Goal: Information Seeking & Learning: Learn about a topic

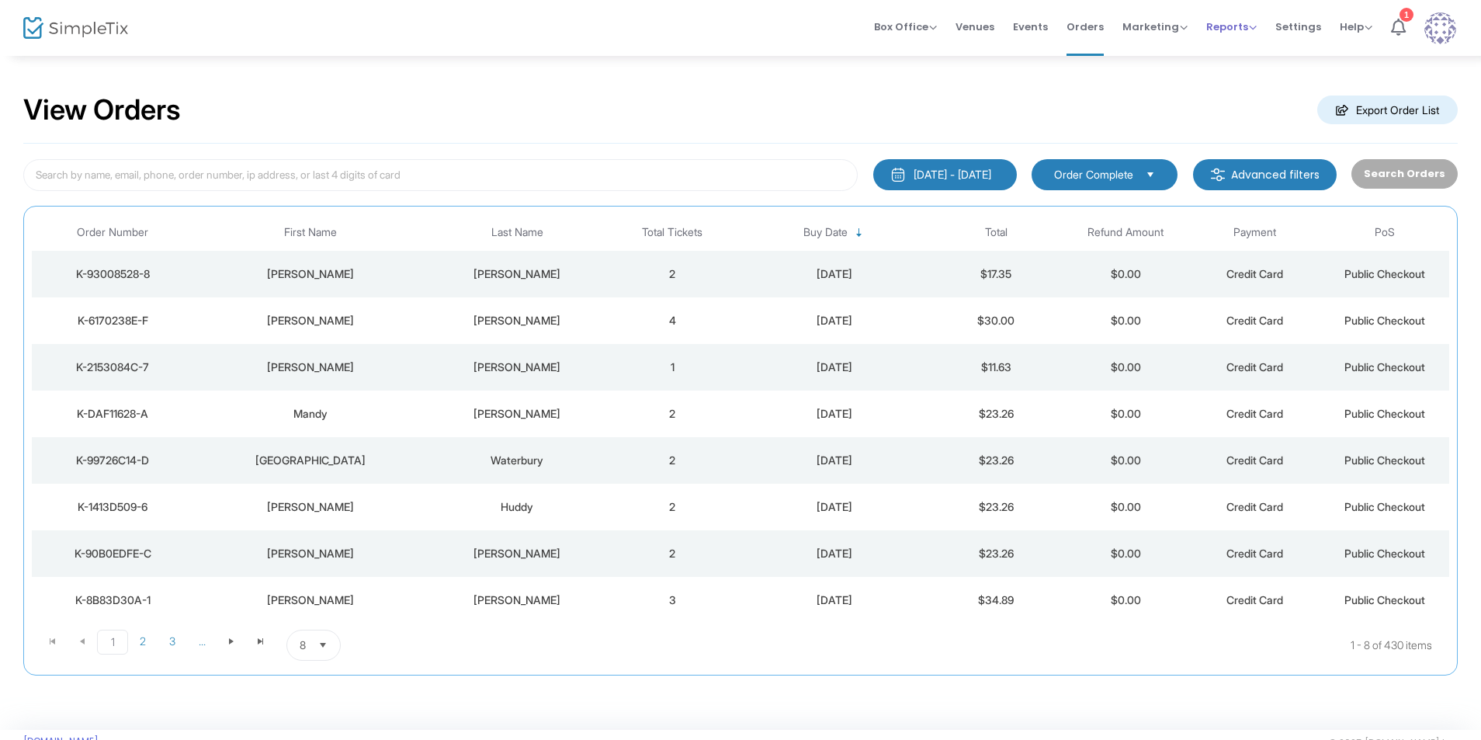
click at [1223, 22] on span "Reports" at bounding box center [1231, 26] width 50 height 15
click at [1228, 82] on li "Sales Reports" at bounding box center [1256, 83] width 101 height 30
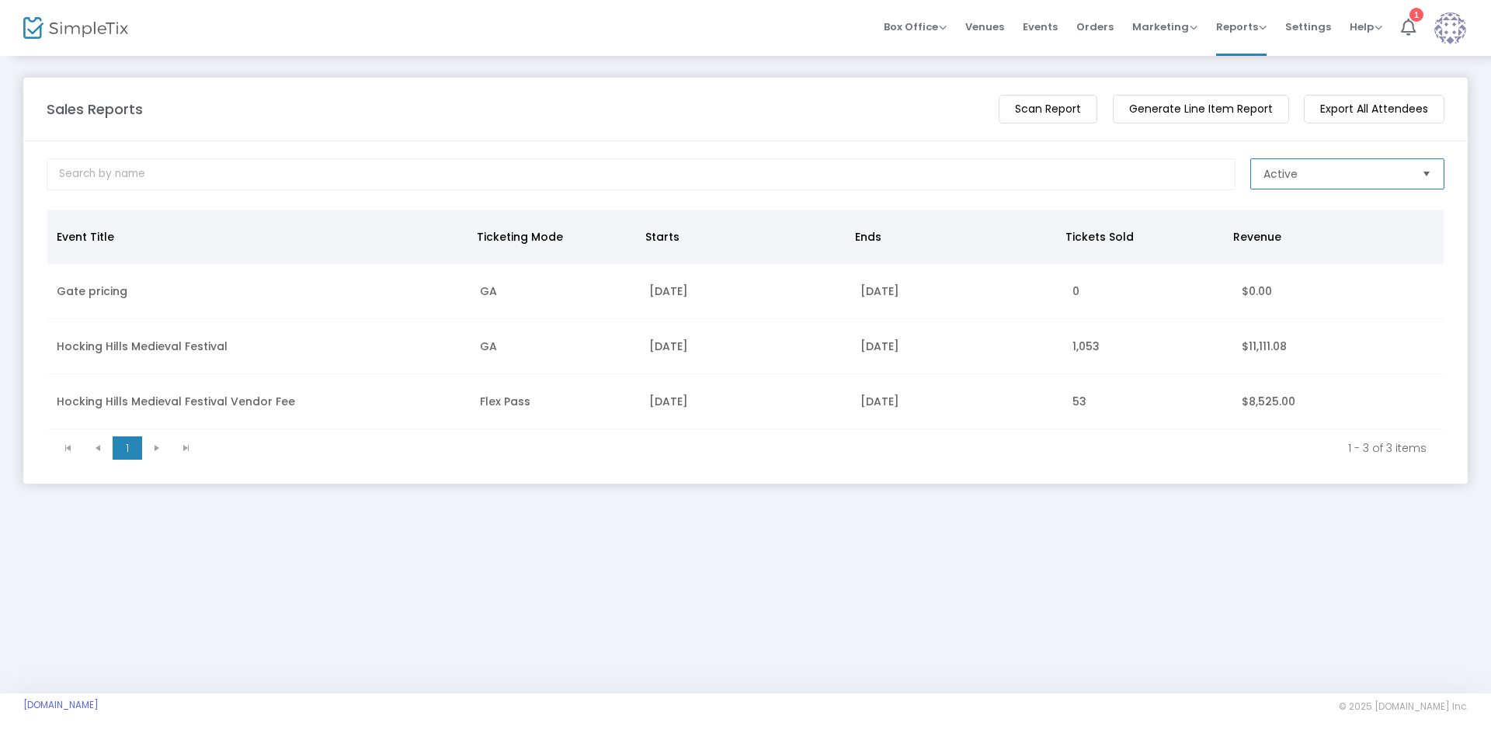
click at [1278, 172] on span "Active" at bounding box center [1280, 174] width 34 height 16
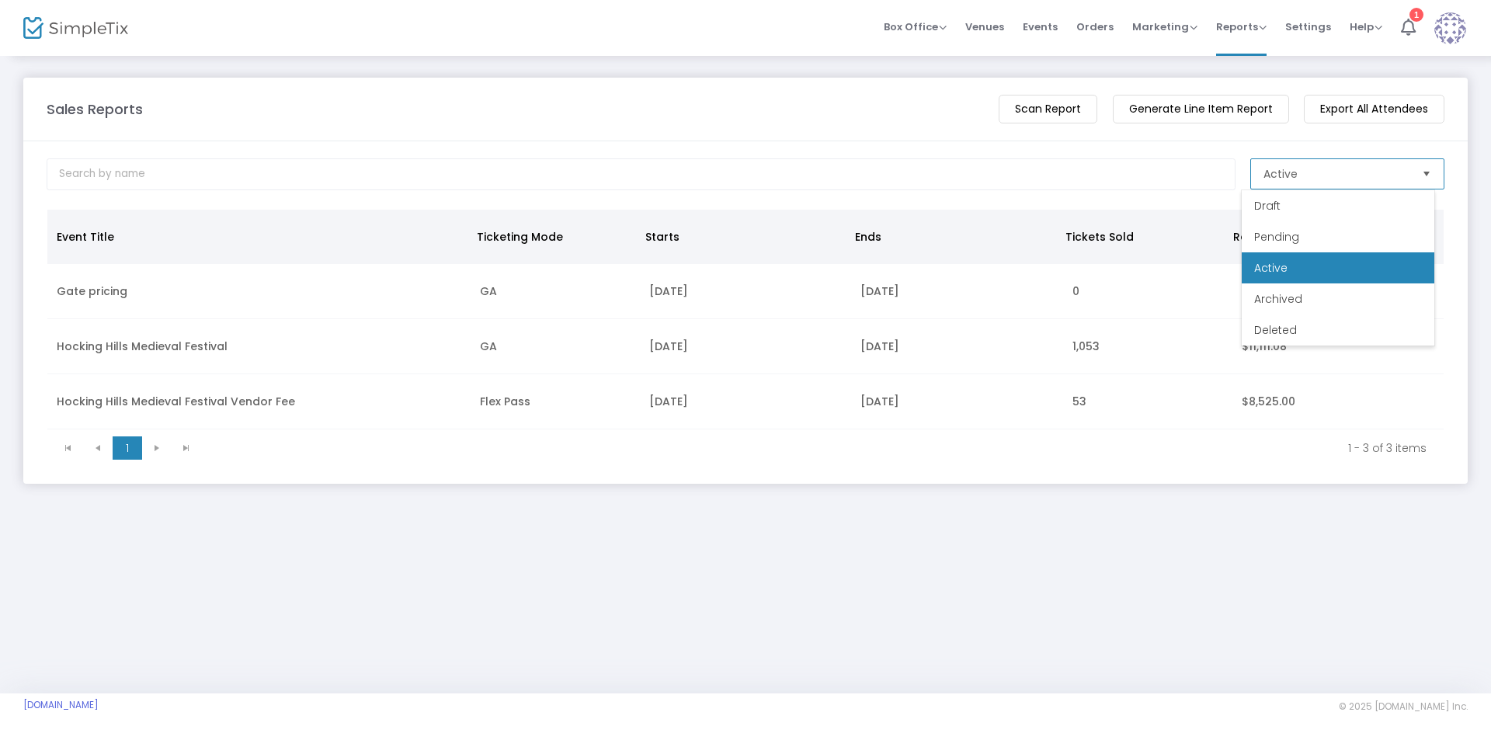
click at [1300, 171] on span "Active" at bounding box center [1336, 174] width 146 height 16
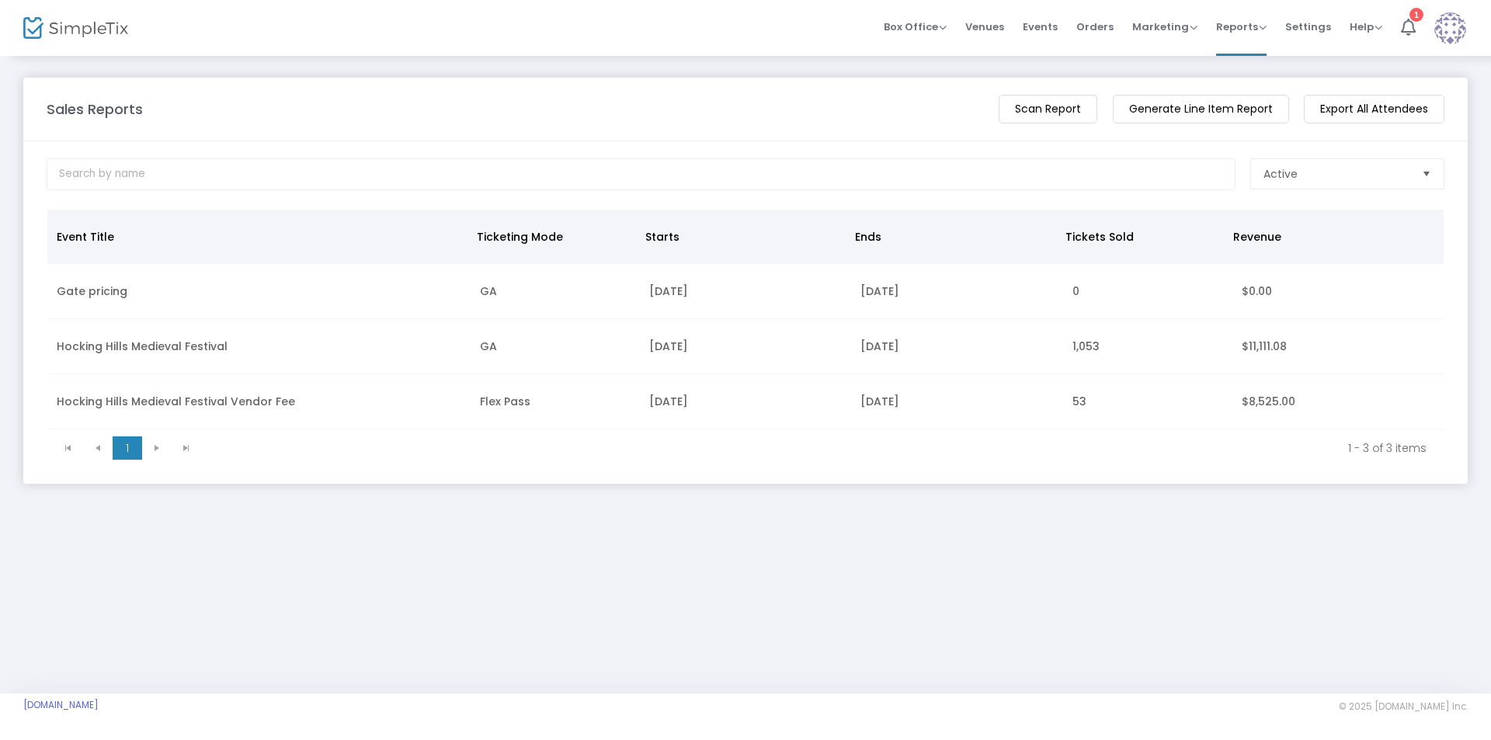
click at [1079, 350] on td "1,053" at bounding box center [1147, 346] width 169 height 55
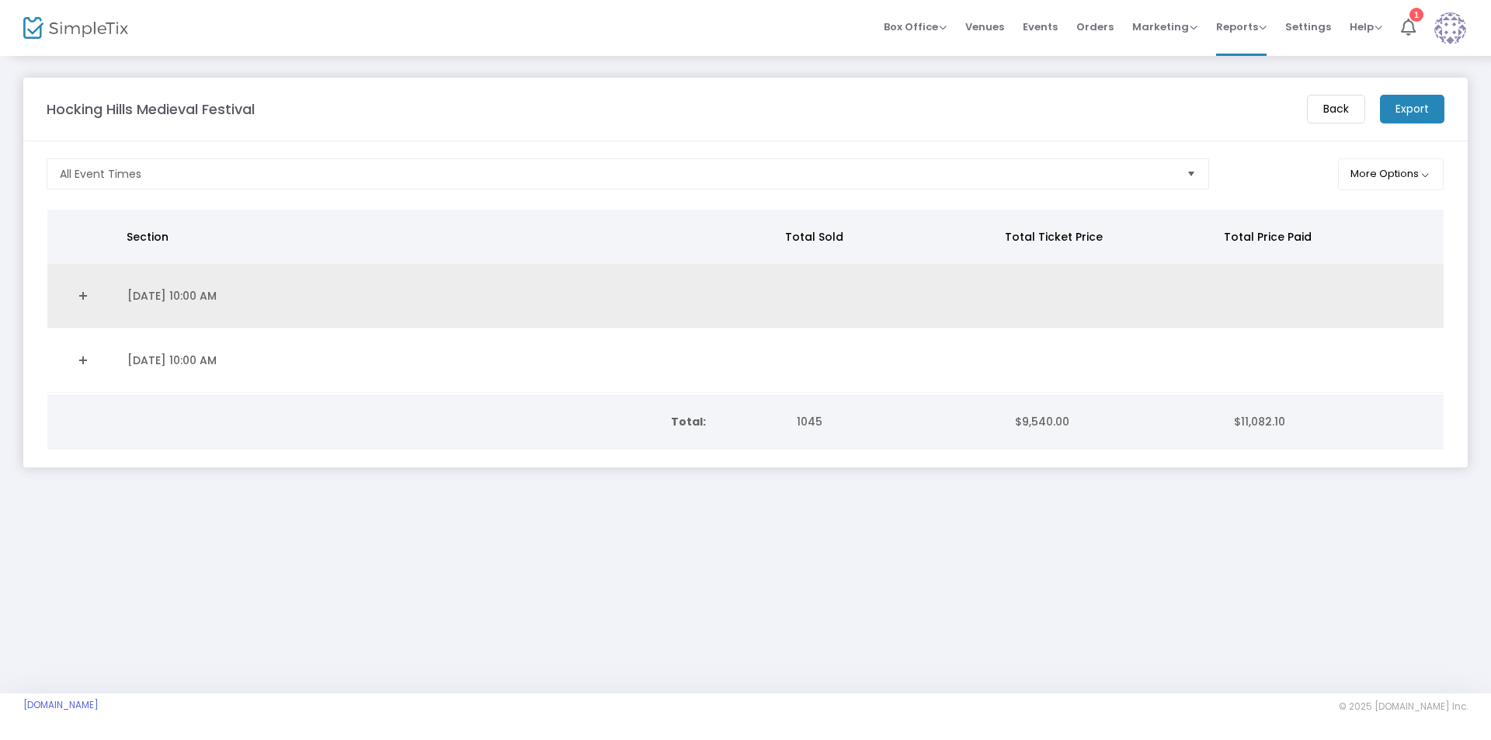
click at [953, 308] on td "Data table" at bounding box center [891, 296] width 220 height 64
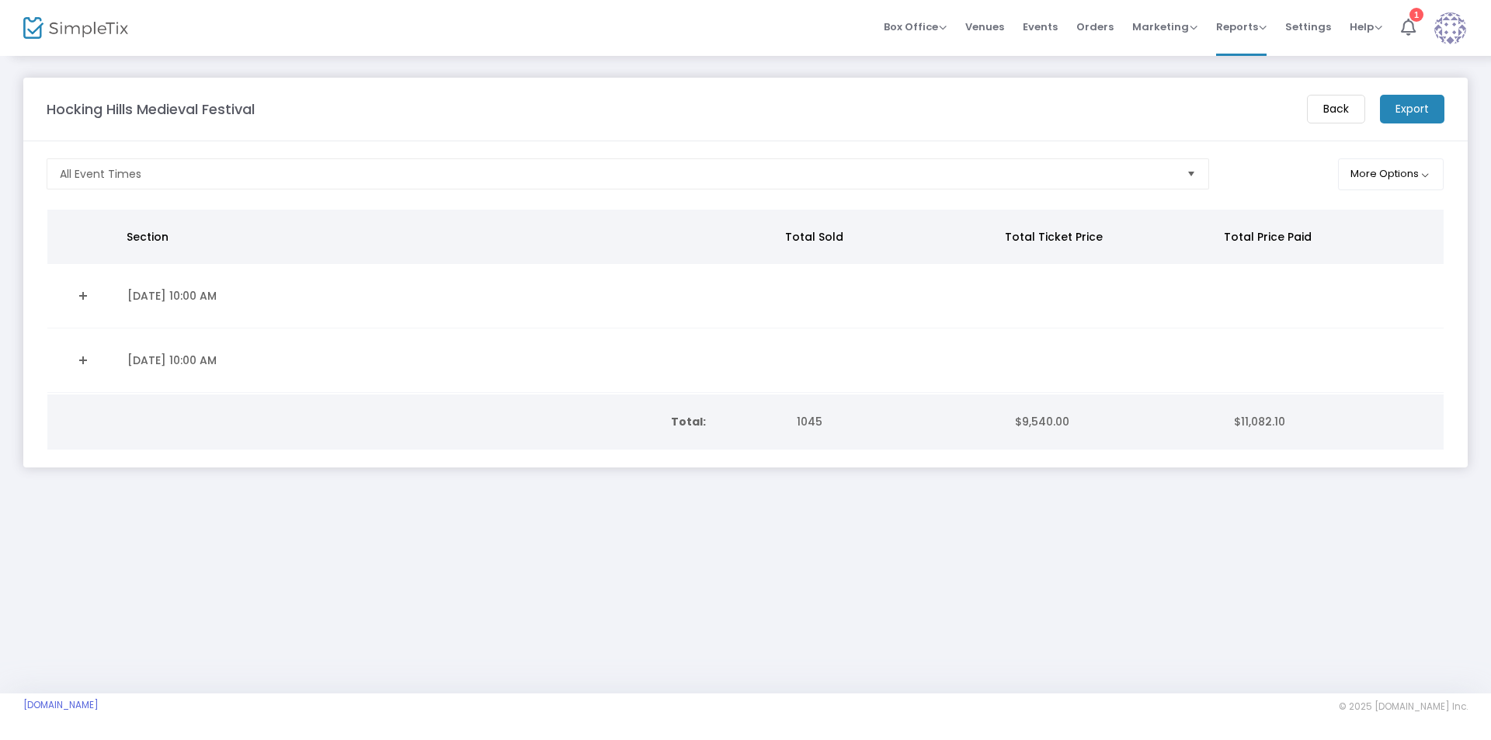
click at [741, 357] on td "[DATE] 10:00 AM" at bounding box center [449, 360] width 662 height 64
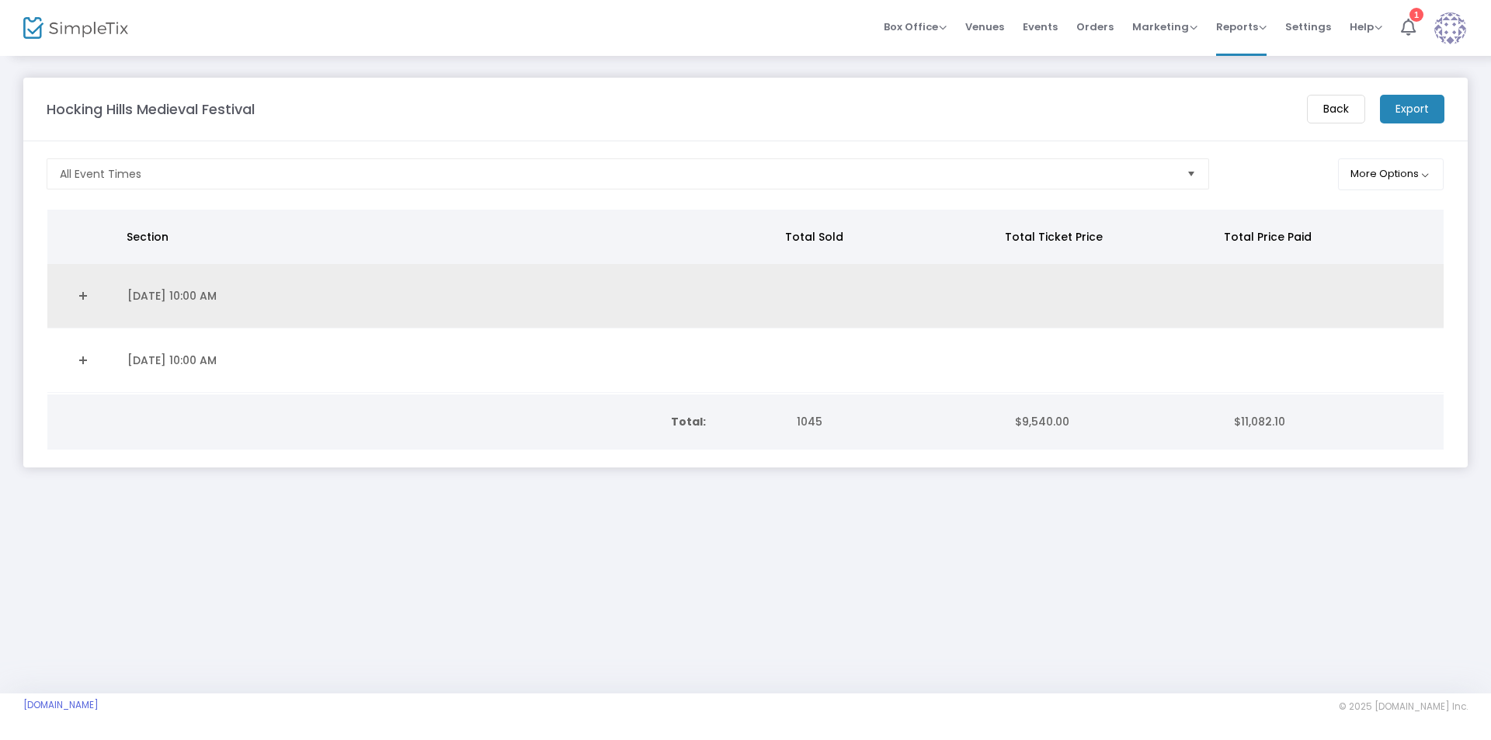
click at [611, 307] on td "[DATE] 10:00 AM" at bounding box center [449, 296] width 662 height 64
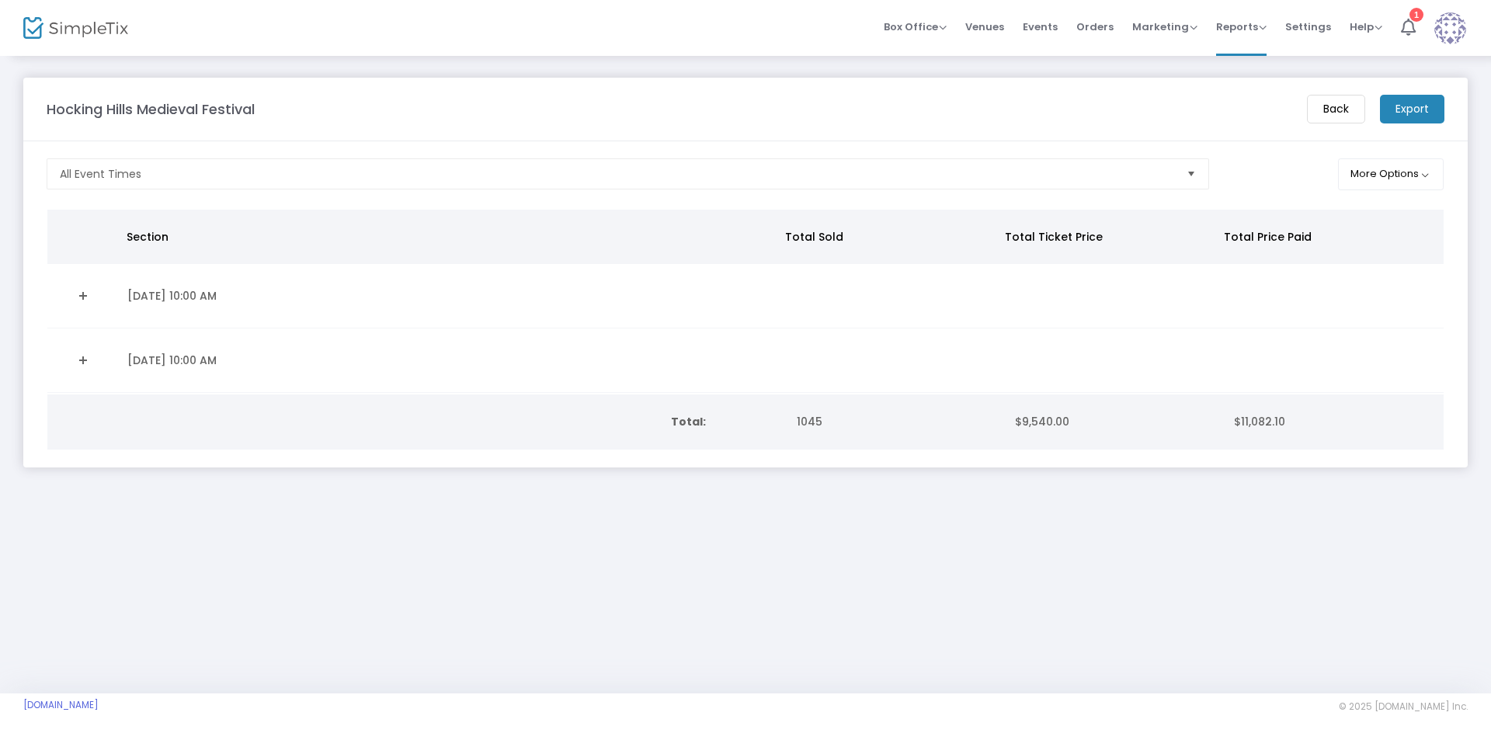
click at [426, 355] on td "[DATE] 10:00 AM" at bounding box center [449, 360] width 662 height 64
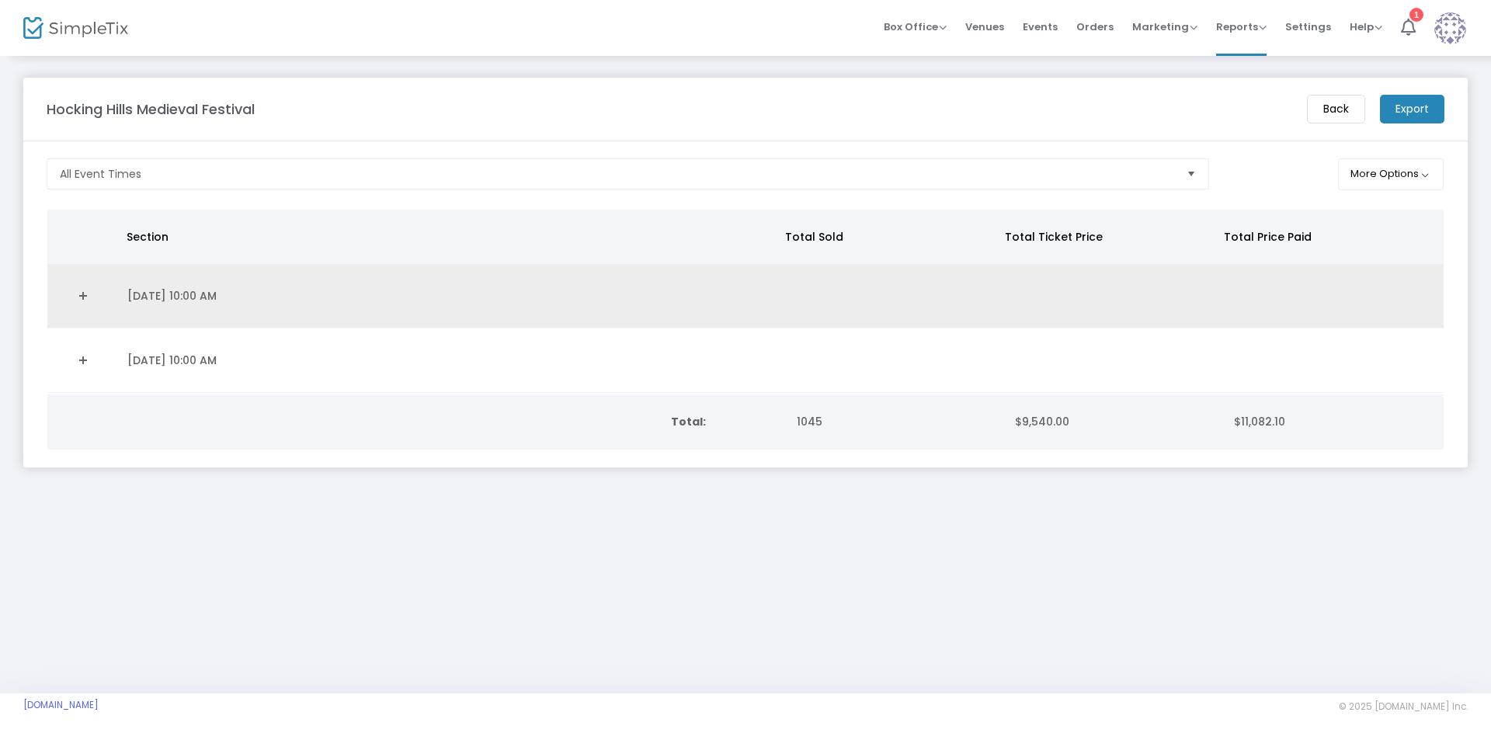
click at [399, 311] on td "[DATE] 10:00 AM" at bounding box center [449, 296] width 662 height 64
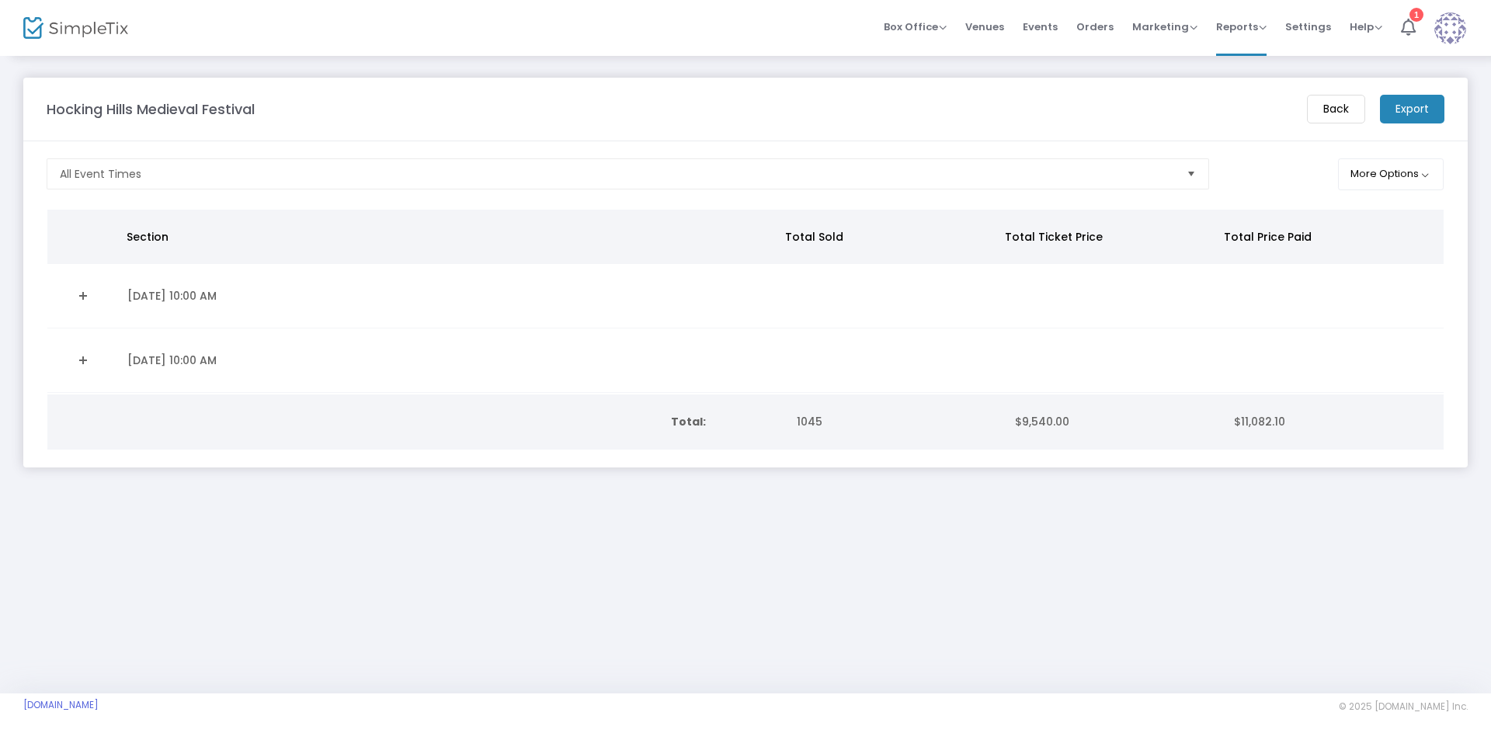
click at [352, 366] on td "[DATE] 10:00 AM" at bounding box center [449, 360] width 662 height 64
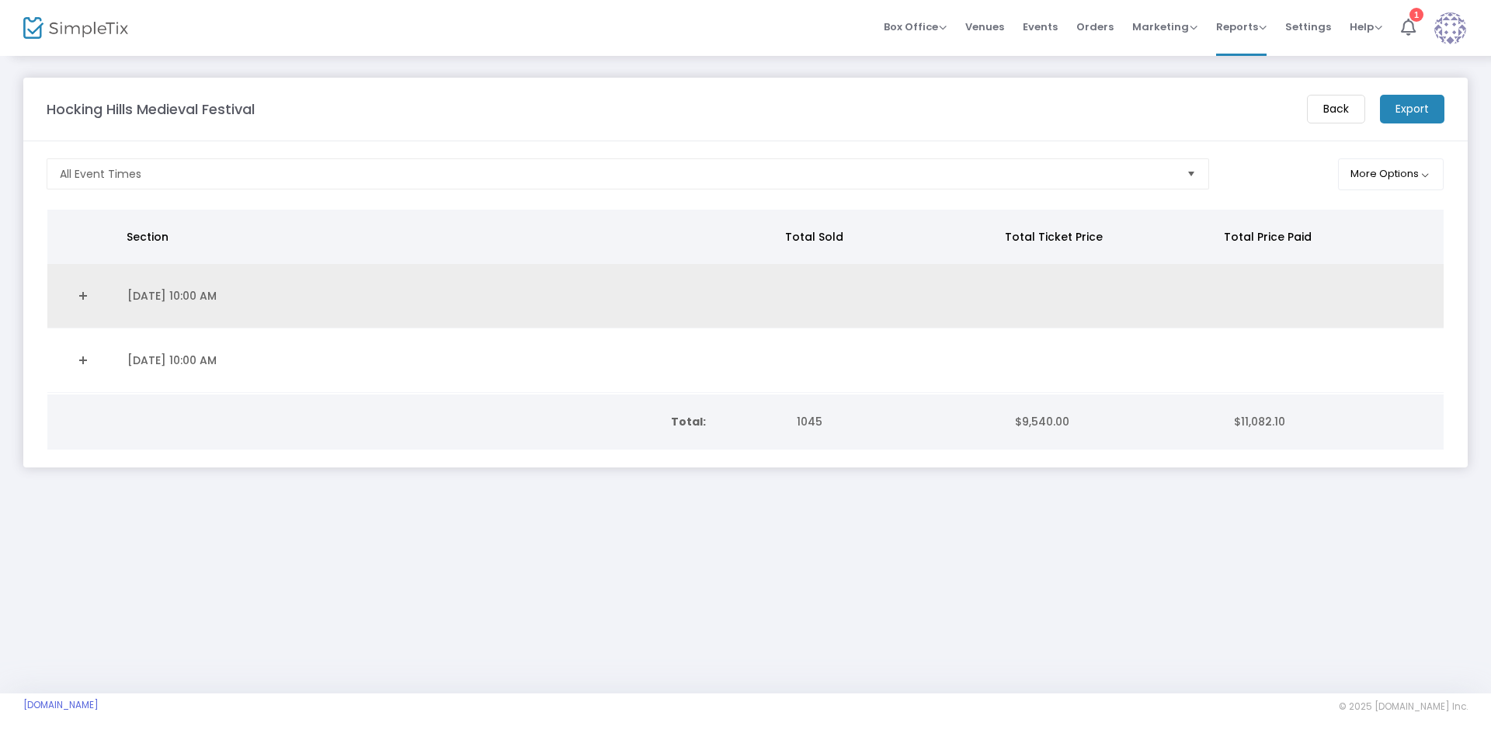
click at [319, 313] on td "[DATE] 10:00 AM" at bounding box center [449, 296] width 662 height 64
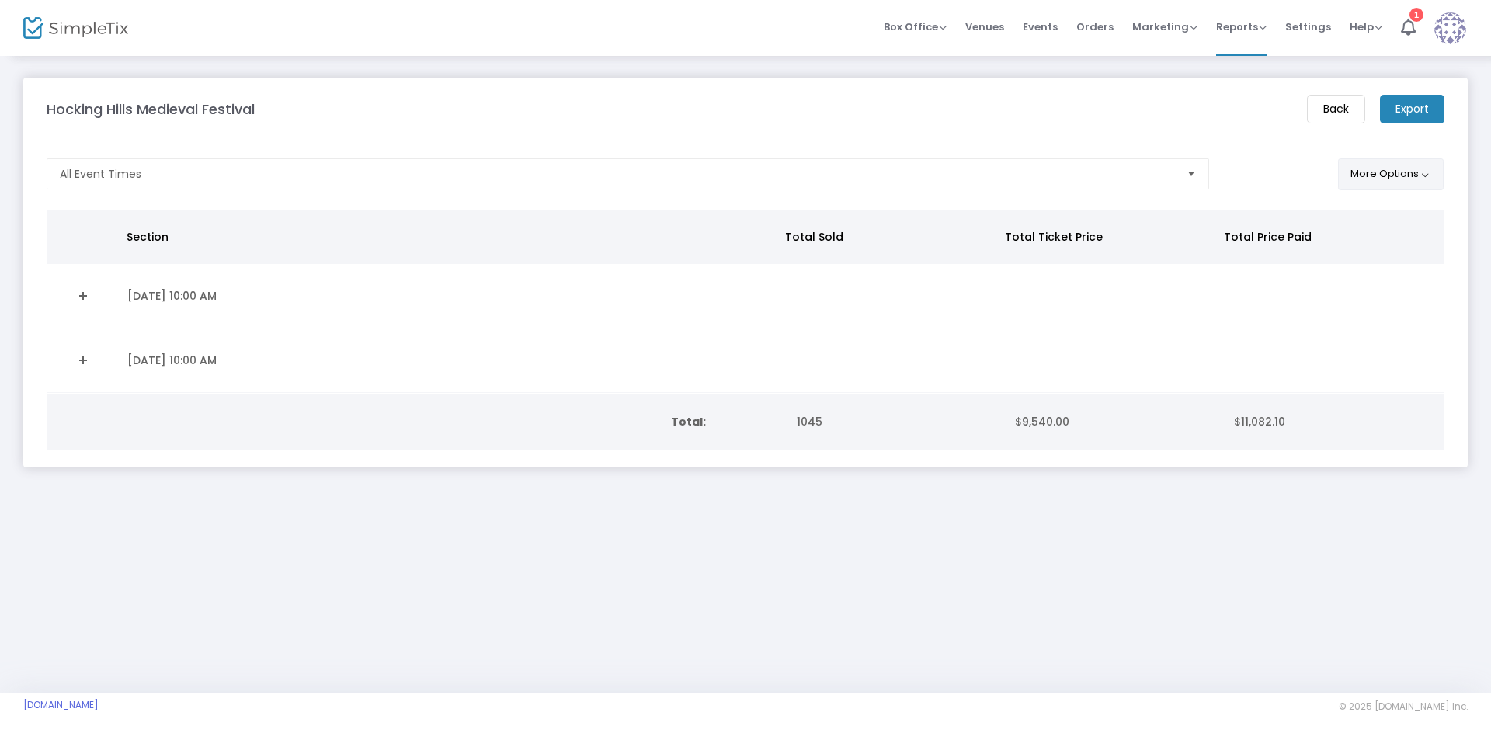
click at [1338, 177] on button "More Options" at bounding box center [1391, 174] width 106 height 32
click at [1347, 169] on button "More Options" at bounding box center [1391, 174] width 106 height 32
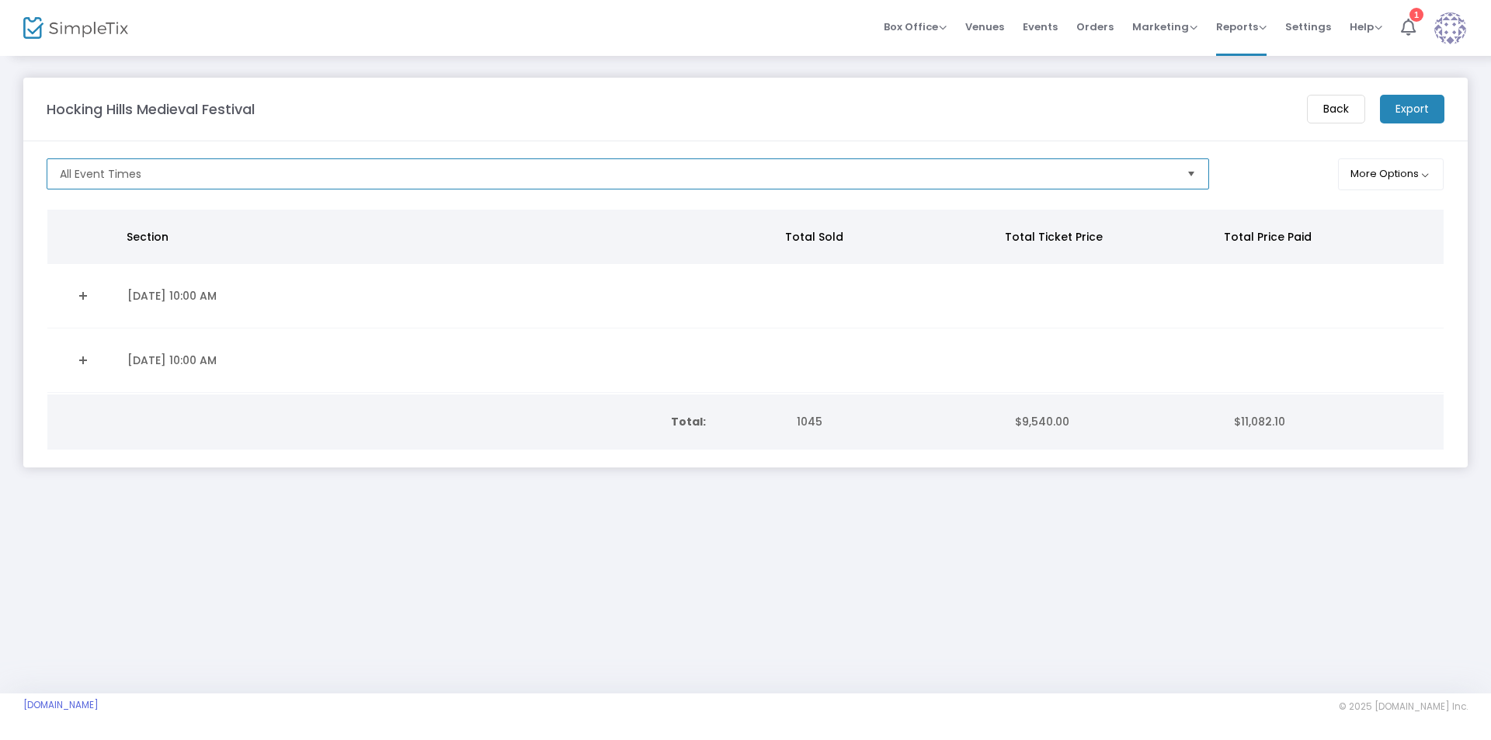
click at [1171, 180] on span "All Event Times" at bounding box center [617, 174] width 1126 height 30
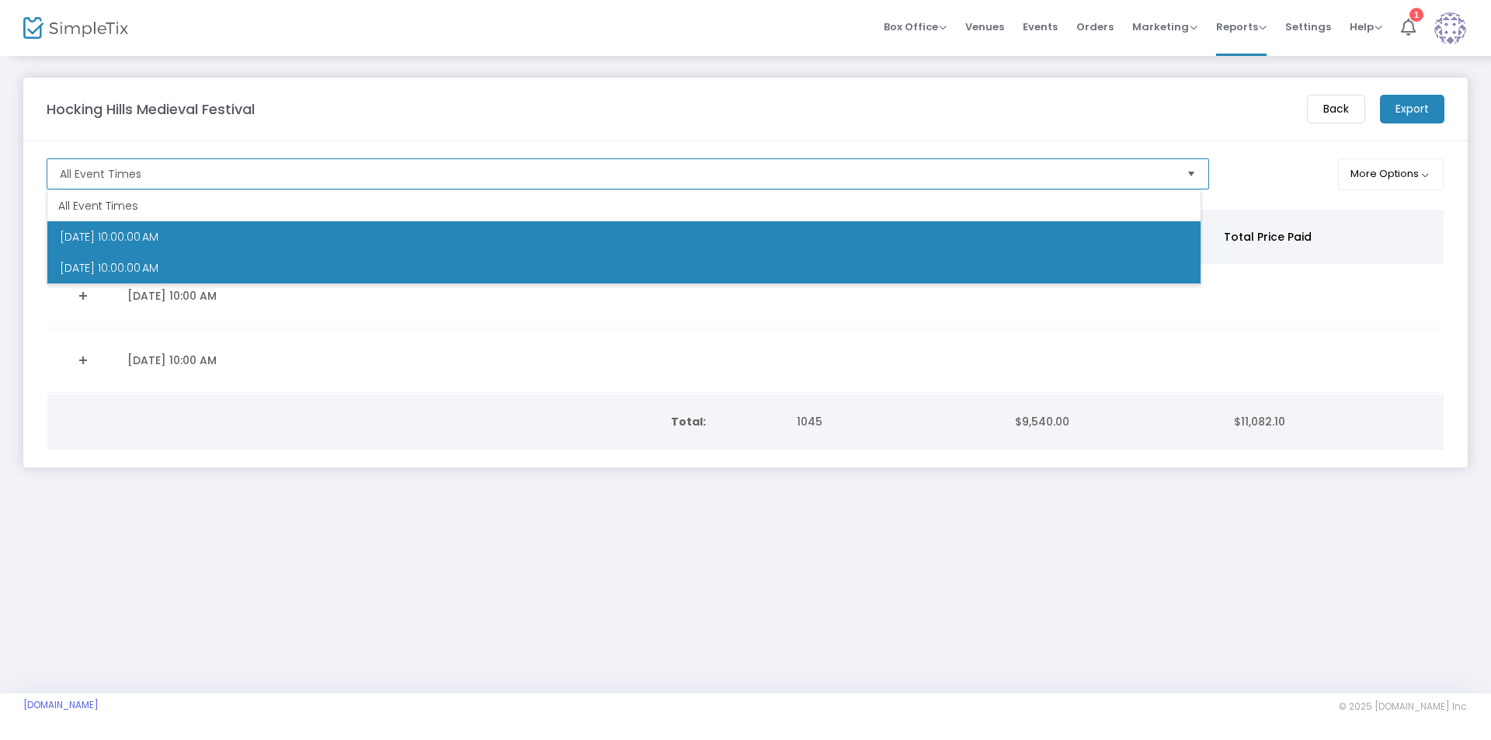
click at [688, 271] on li "[DATE] 10:00:00 AM" at bounding box center [623, 267] width 1153 height 31
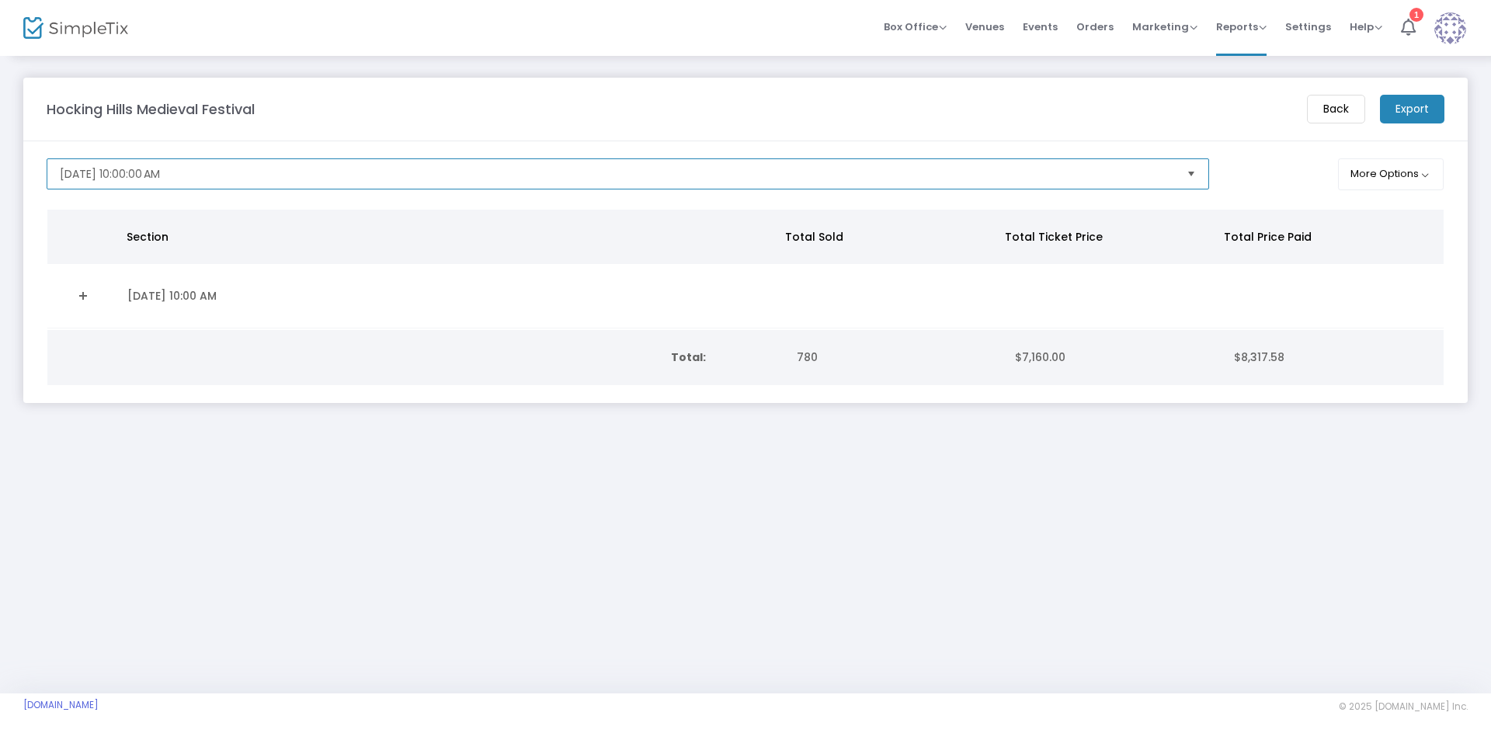
click at [950, 182] on span "[DATE] 10:00:00 AM" at bounding box center [617, 174] width 1126 height 30
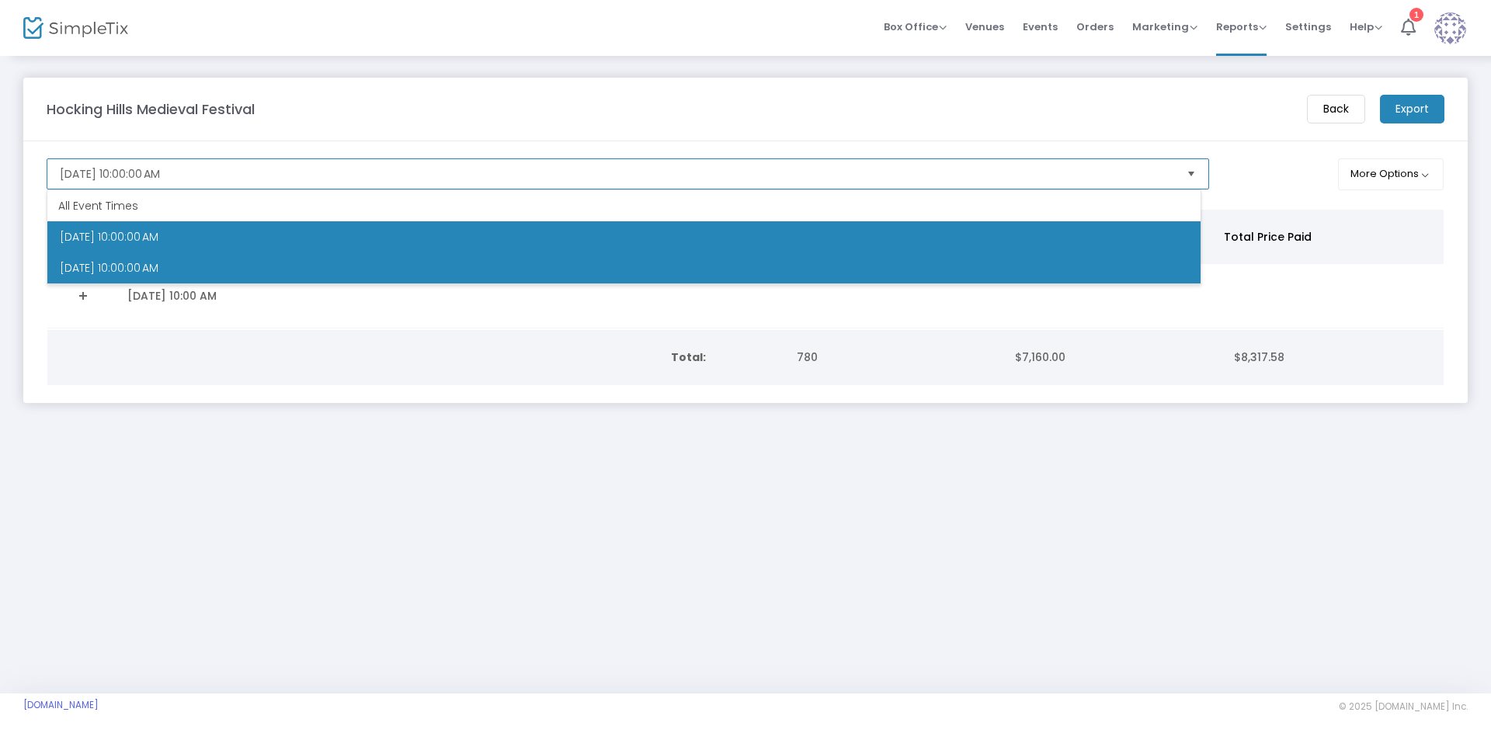
click at [838, 240] on li "[DATE] 10:00:00 AM" at bounding box center [623, 236] width 1153 height 31
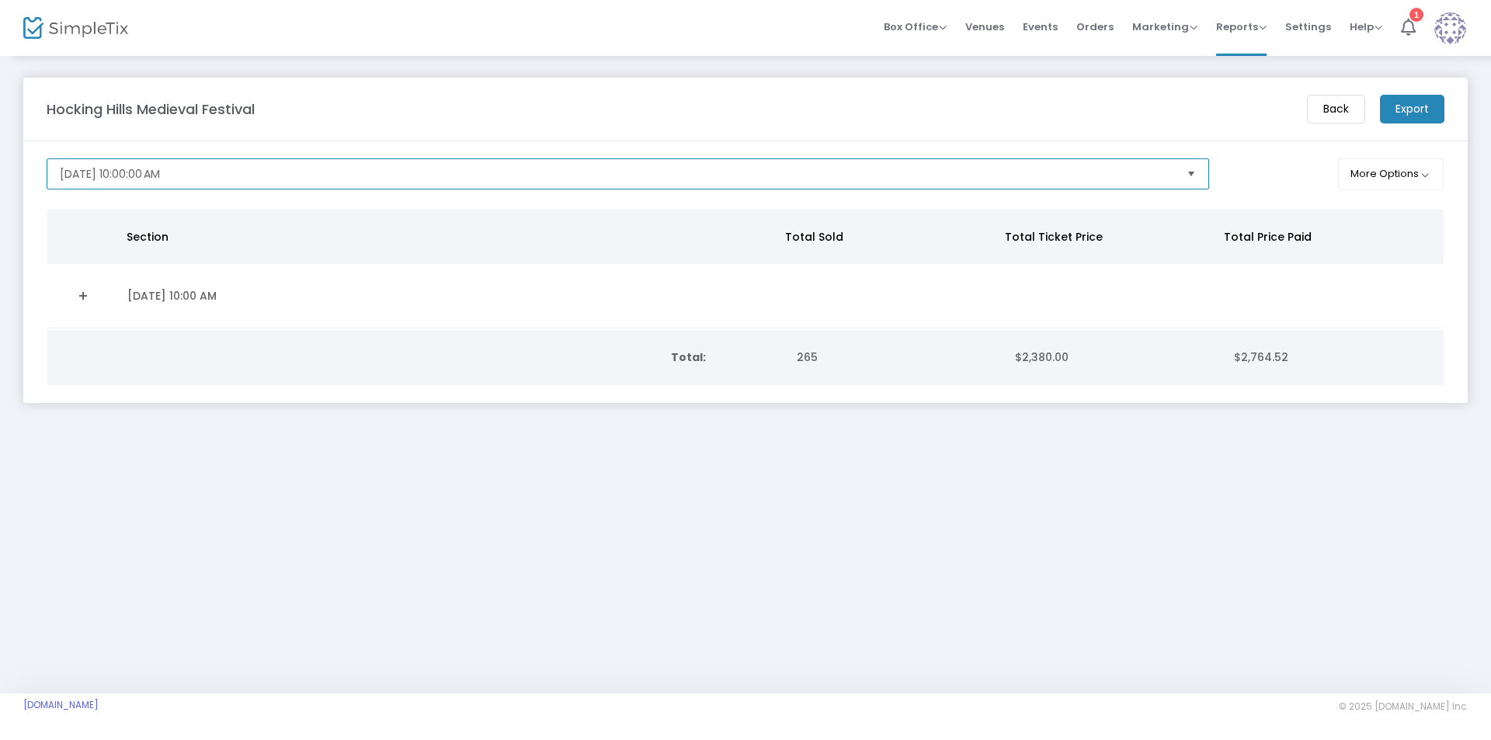
click at [814, 177] on span "[DATE] 10:00:00 AM" at bounding box center [617, 174] width 1114 height 16
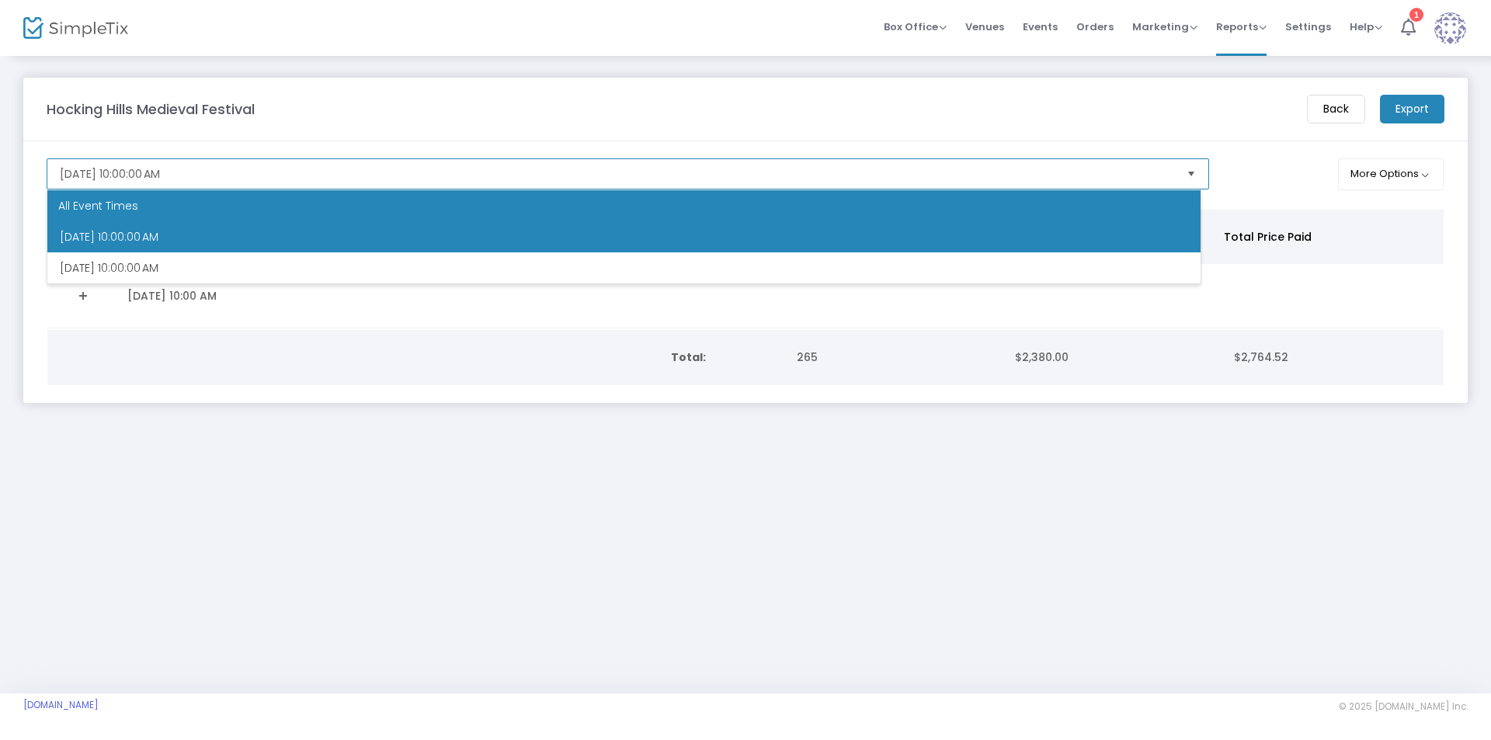
click at [739, 205] on div "All Event Times" at bounding box center [623, 205] width 1153 height 31
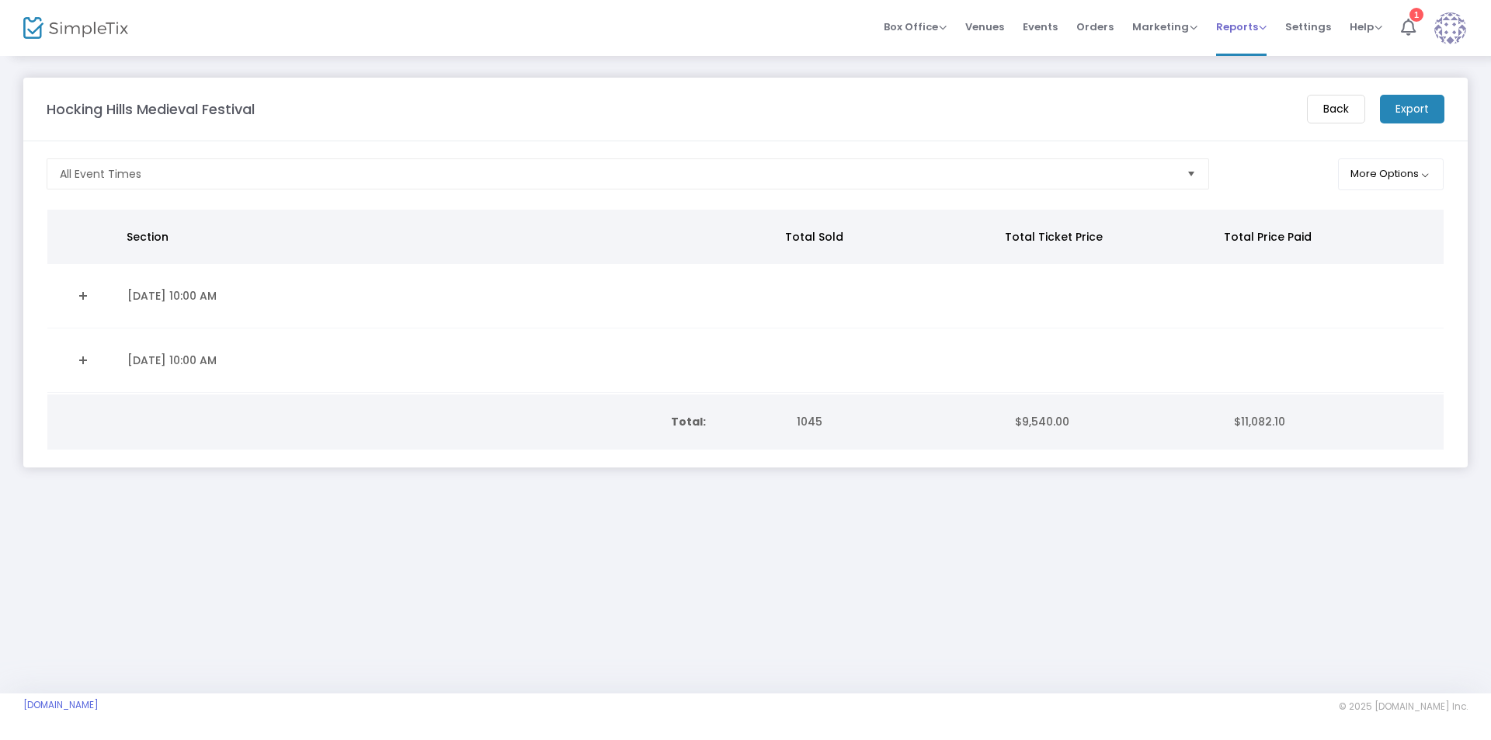
click at [1226, 24] on span "Reports" at bounding box center [1241, 26] width 50 height 15
click at [1235, 46] on li "Analytics" at bounding box center [1266, 52] width 101 height 30
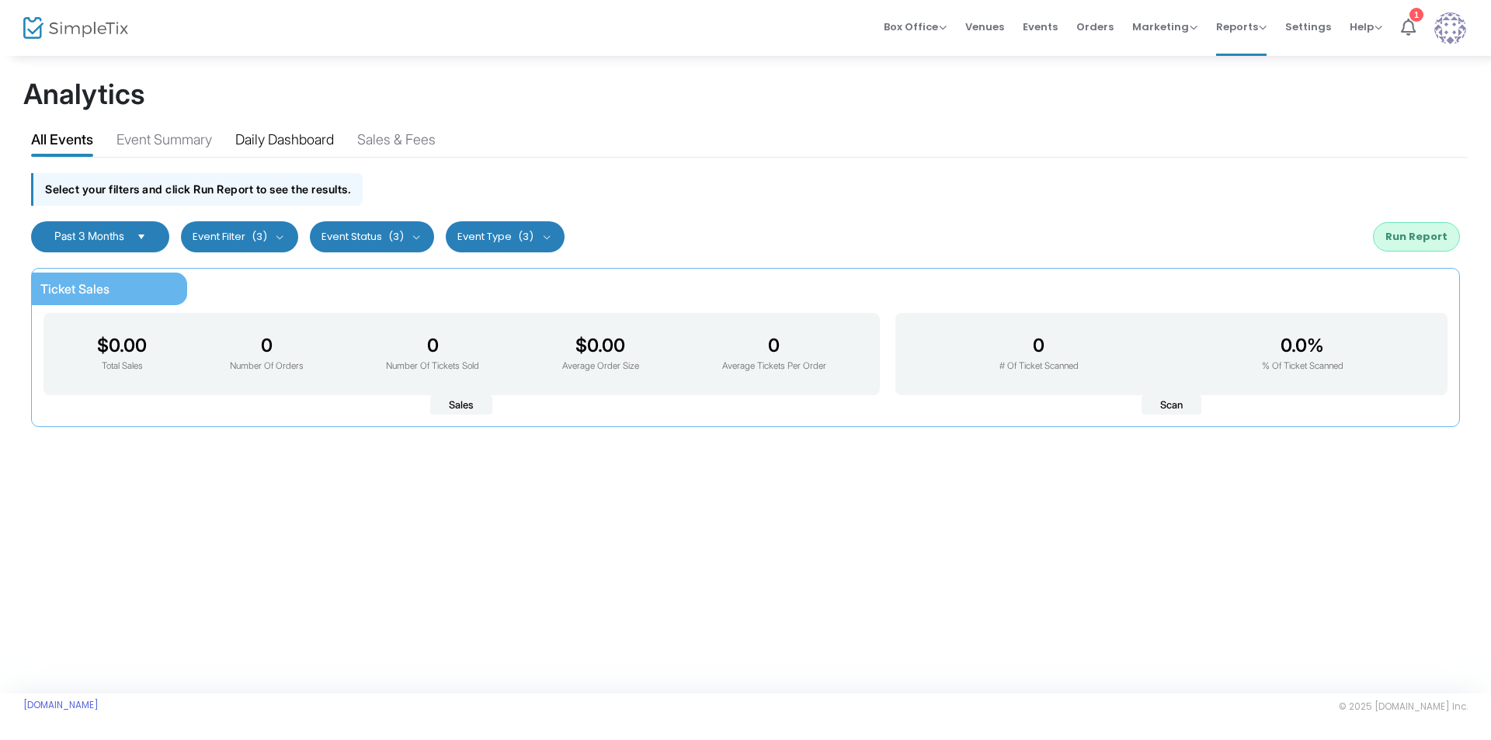
click at [292, 144] on div "Daily Dashboard" at bounding box center [284, 142] width 99 height 27
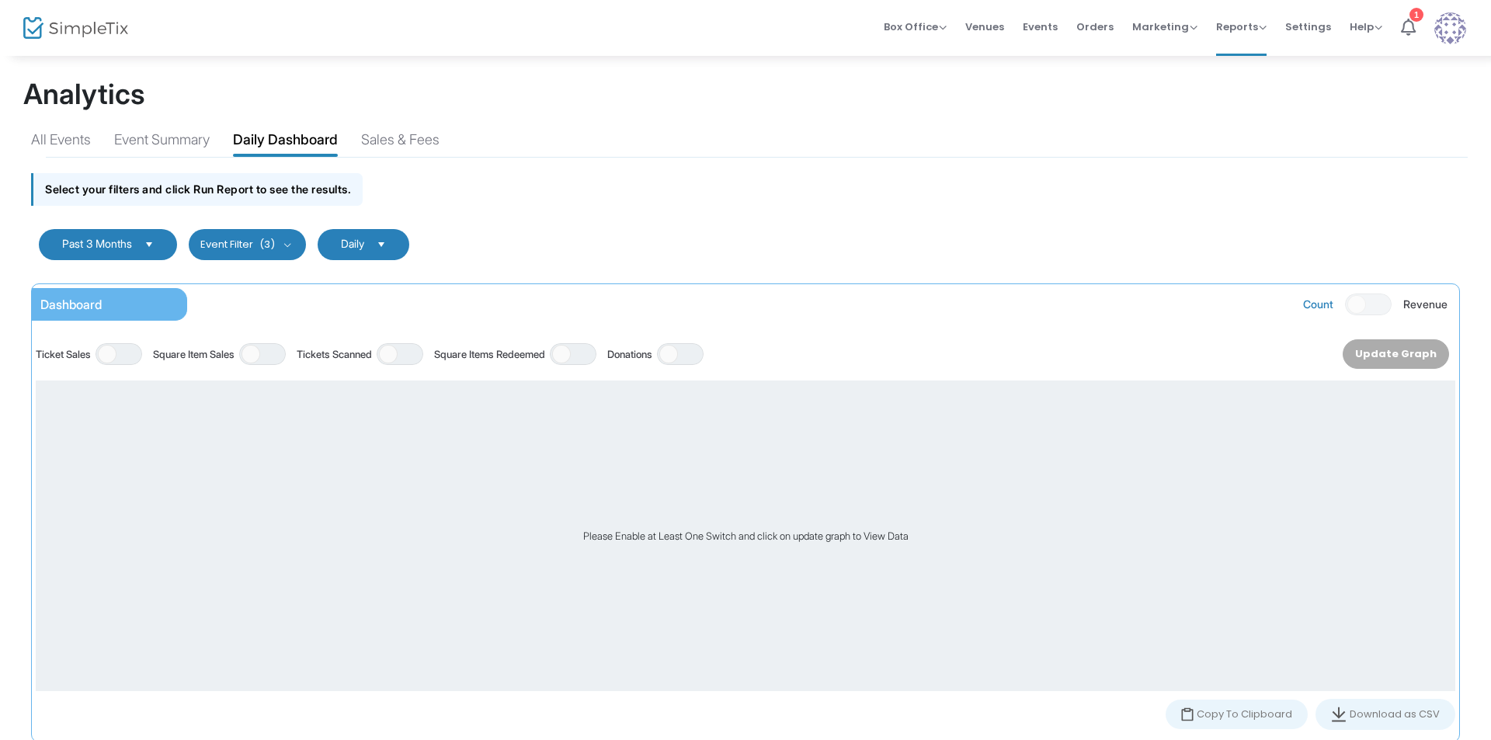
click at [150, 243] on span "Select" at bounding box center [150, 244] width 26 height 26
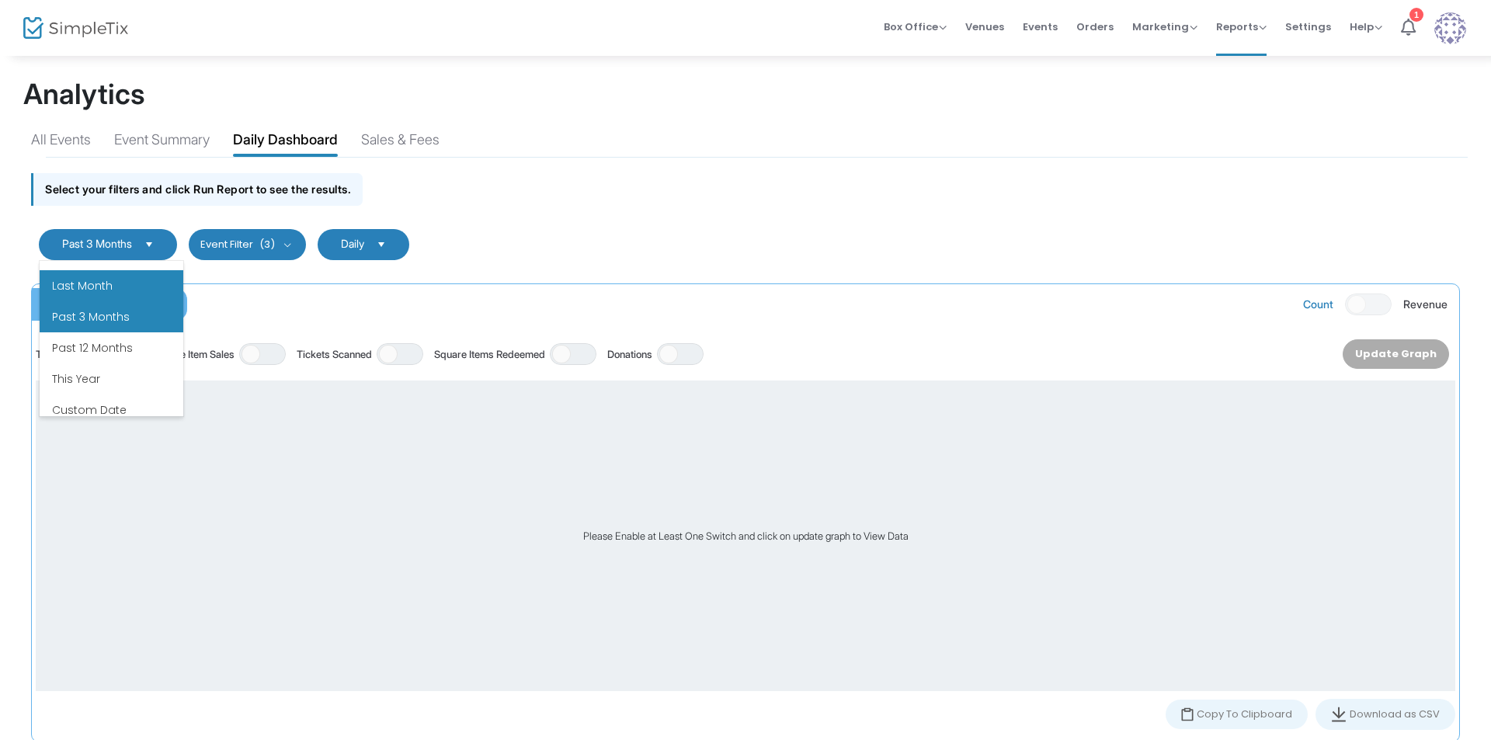
scroll to position [186, 0]
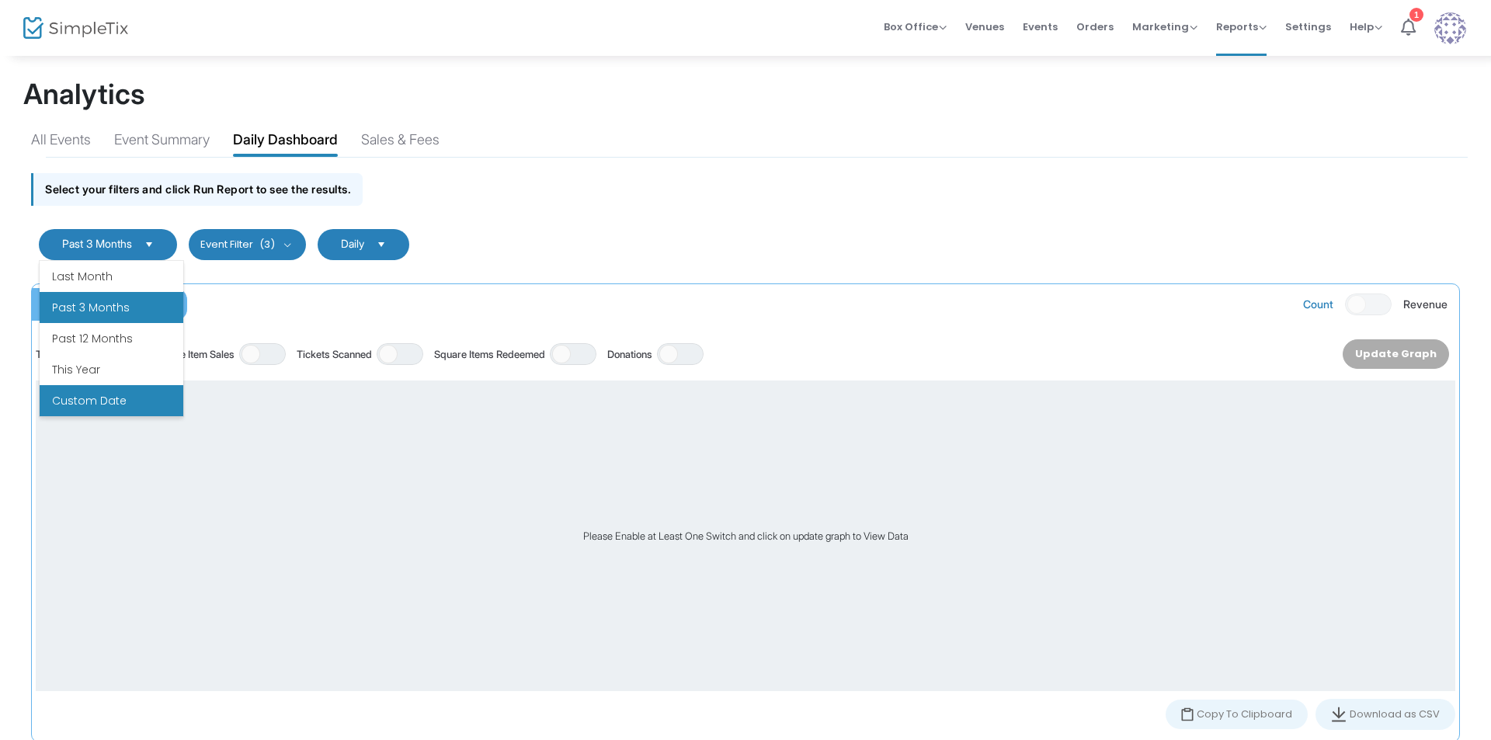
click at [127, 399] on li "Custom Date" at bounding box center [112, 400] width 144 height 31
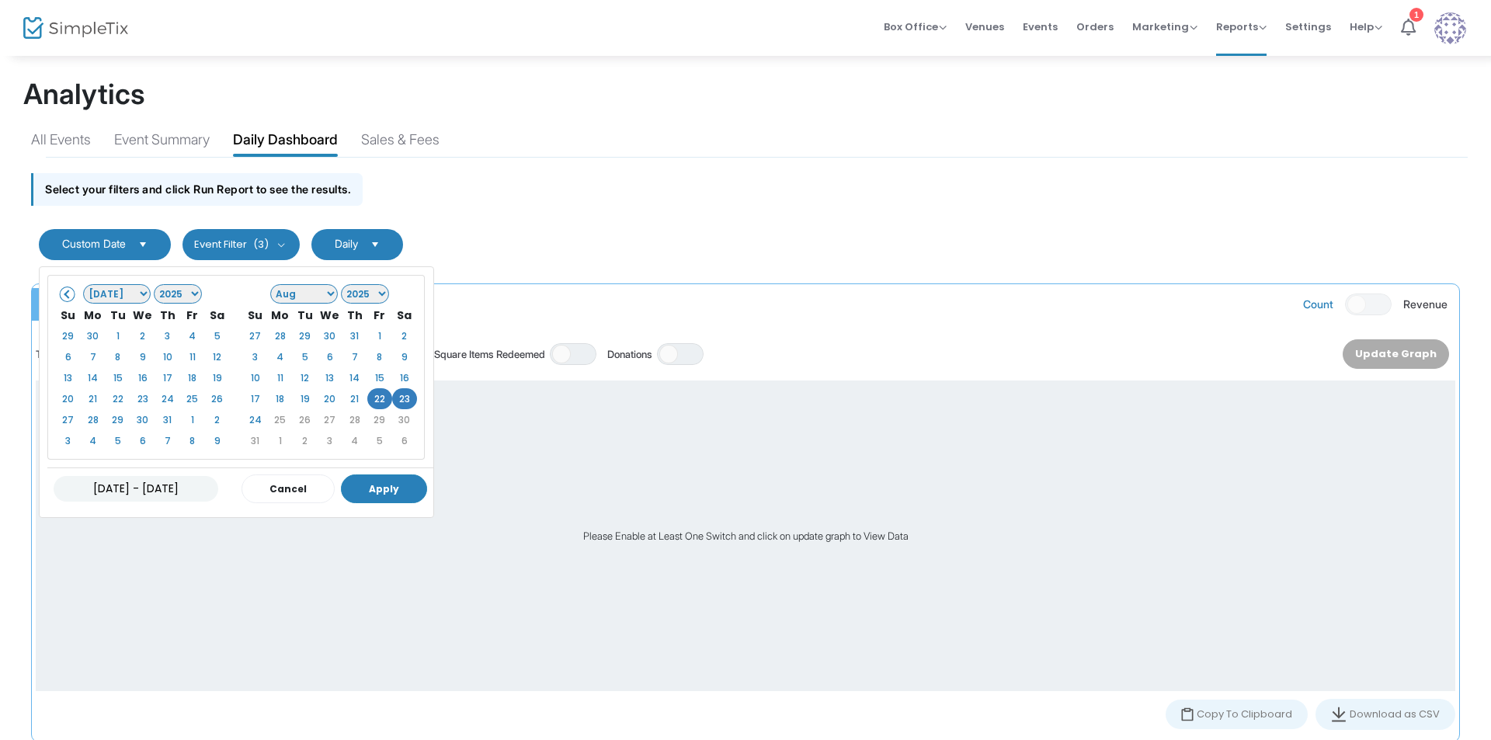
click at [372, 488] on button "Apply" at bounding box center [384, 488] width 86 height 29
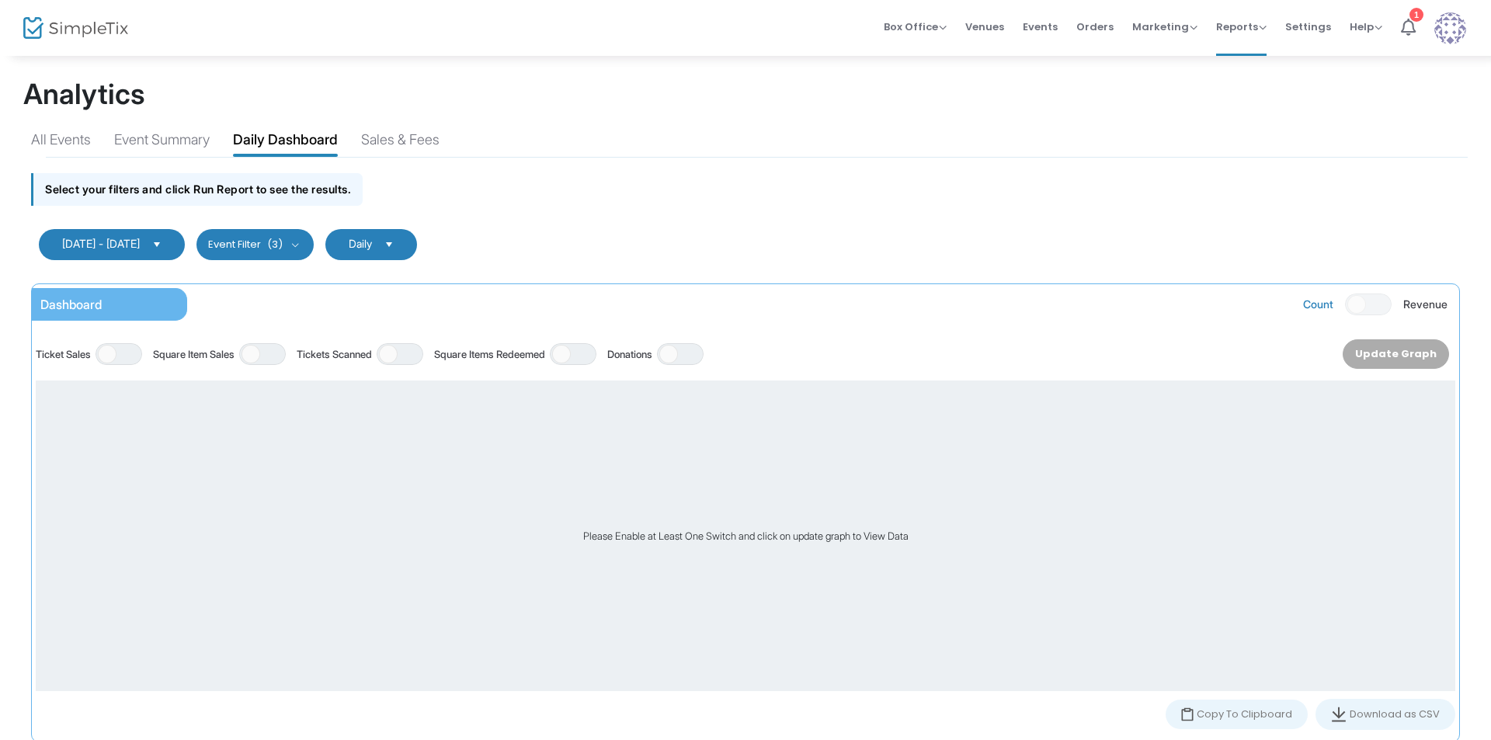
click at [125, 303] on div "Dashboard" at bounding box center [109, 304] width 155 height 33
click at [106, 355] on span at bounding box center [107, 354] width 19 height 19
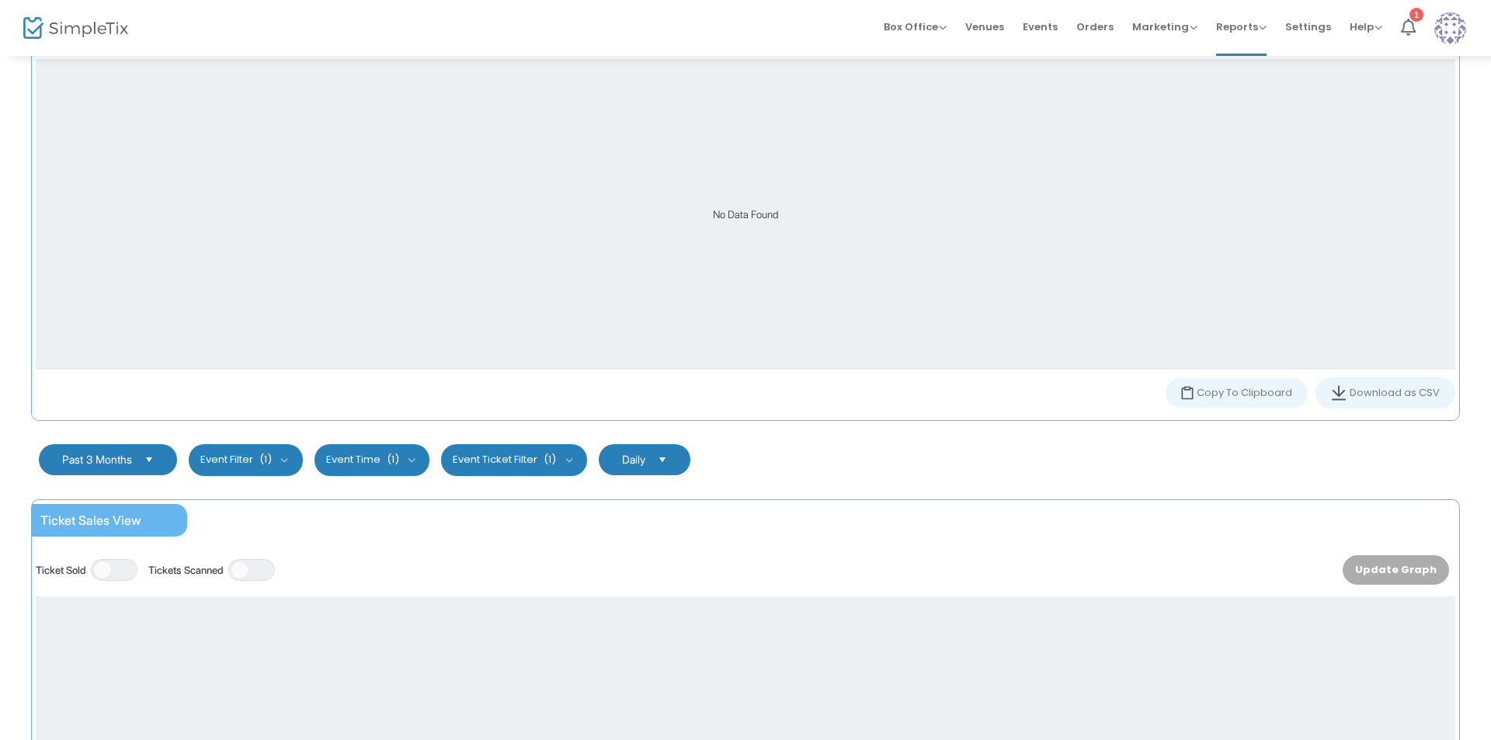
scroll to position [155, 0]
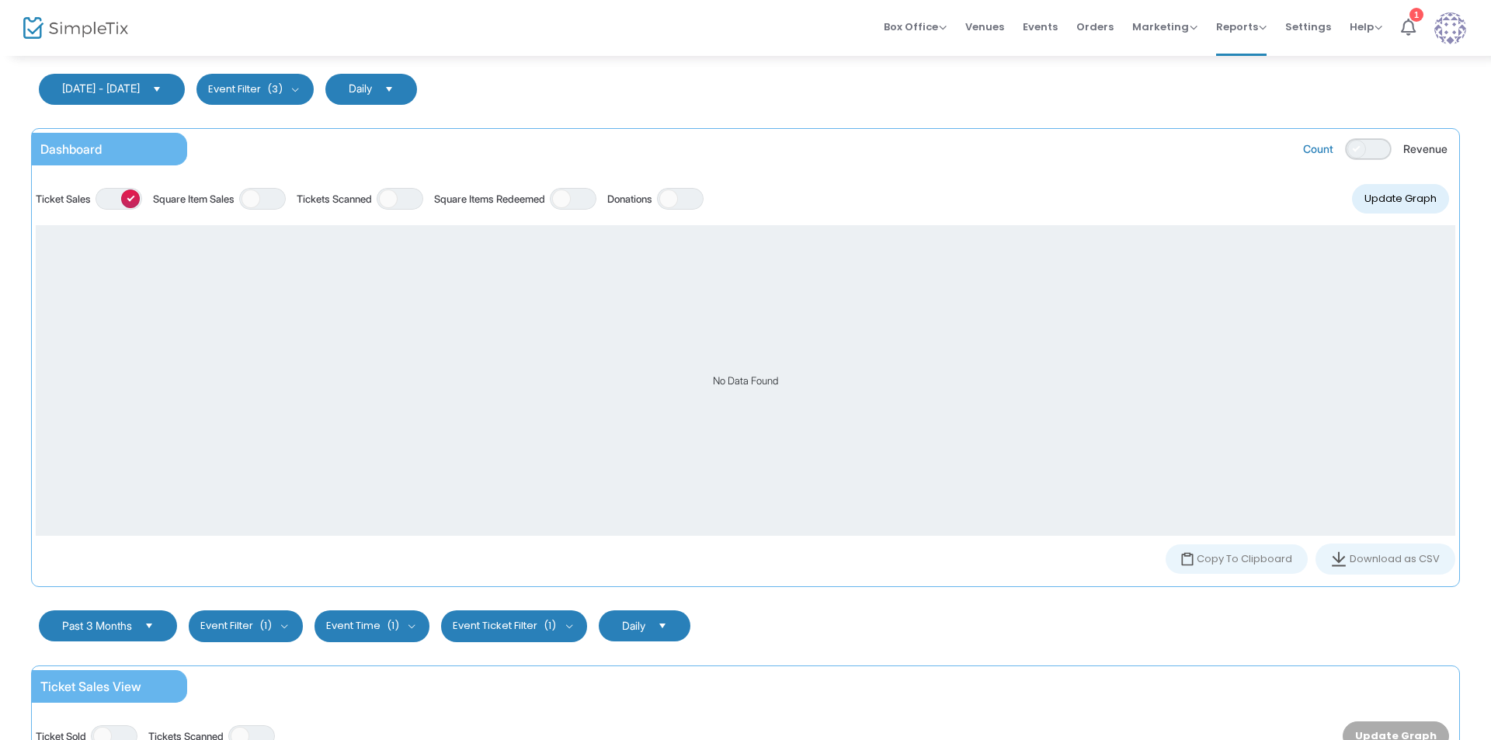
click at [1358, 158] on span "ON OFF" at bounding box center [1368, 149] width 47 height 22
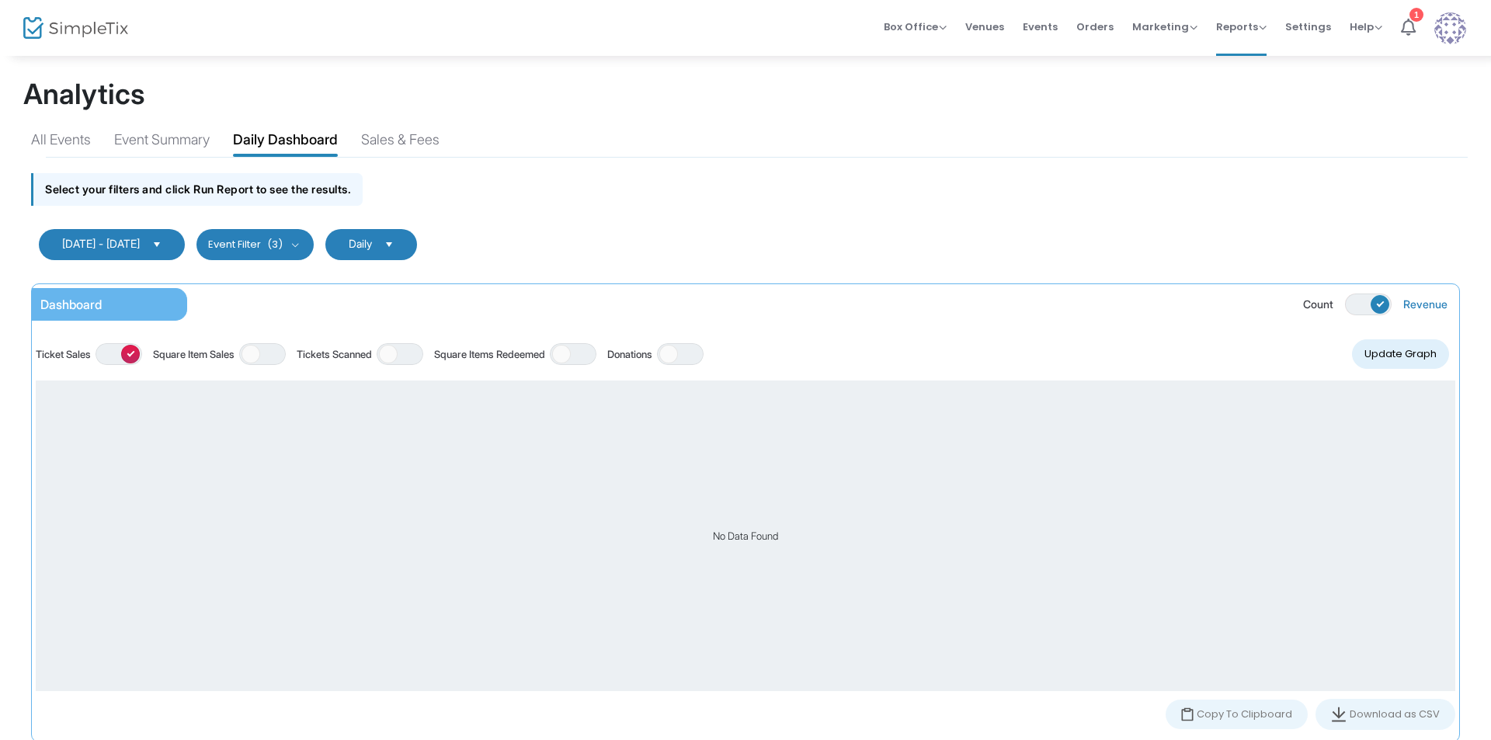
click at [314, 237] on button "Event Filter (3)" at bounding box center [254, 244] width 117 height 31
